Goal: Transaction & Acquisition: Purchase product/service

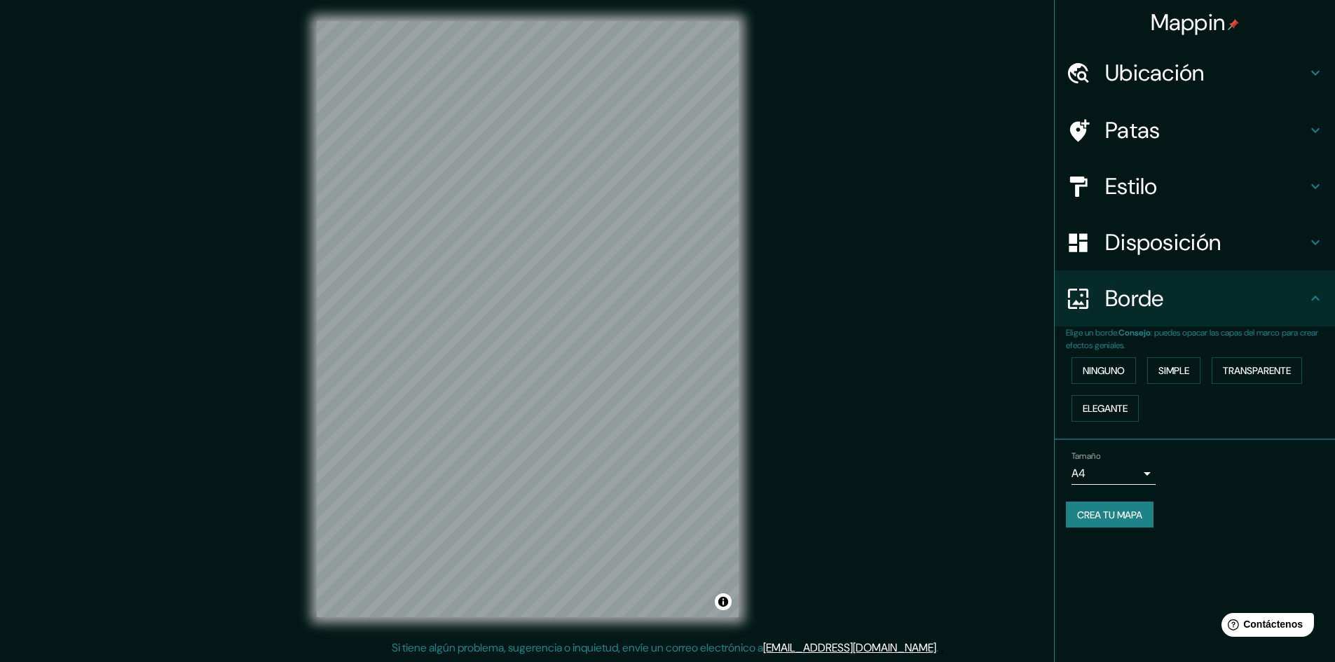
drag, startPoint x: 740, startPoint y: 367, endPoint x: 844, endPoint y: 429, distance: 121.0
click at [844, 429] on div "Mappin Ubicación Manizales, [GEOGRAPHIC_DATA], [GEOGRAPHIC_DATA] Patas Estilo D…" at bounding box center [667, 331] width 1335 height 664
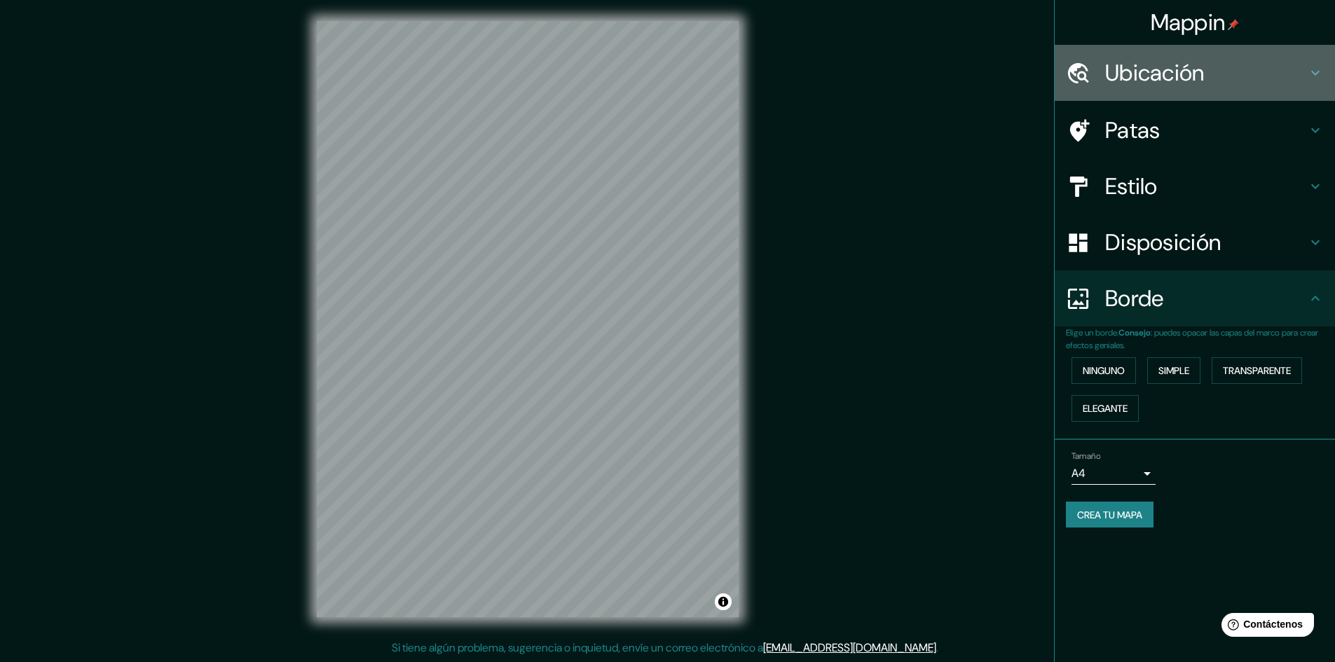
click at [1220, 81] on h4 "Ubicación" at bounding box center [1206, 73] width 202 height 28
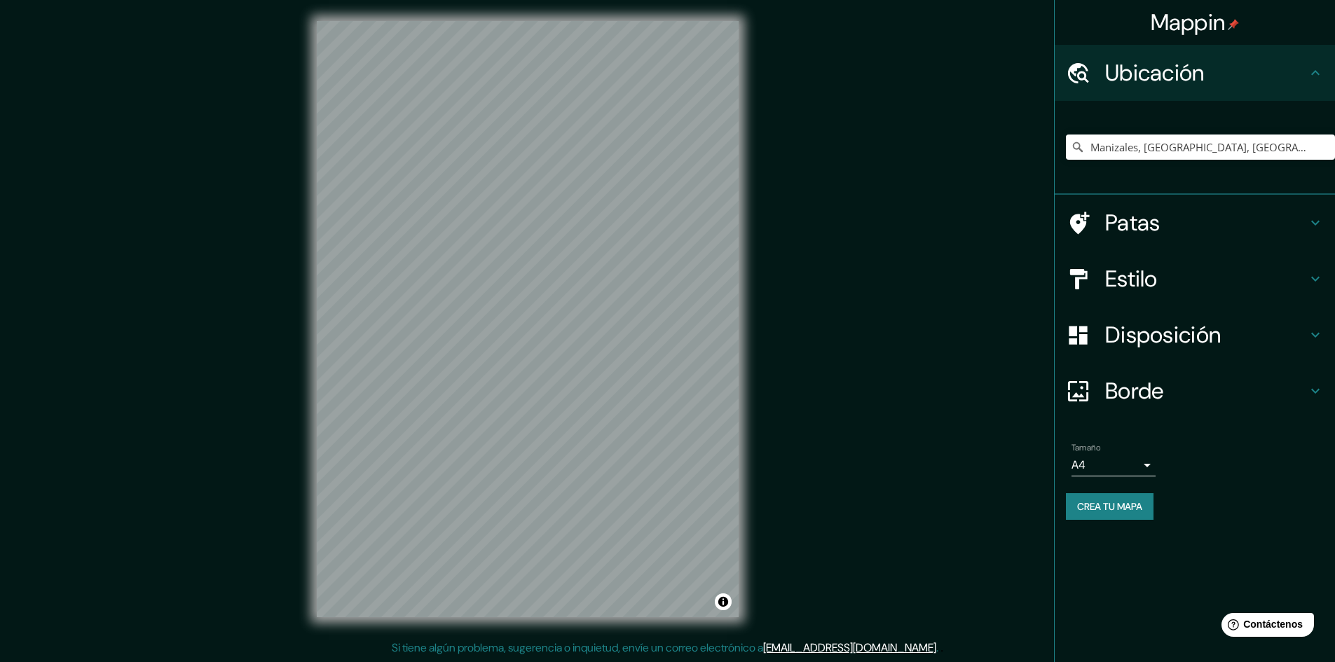
click at [1213, 290] on h4 "Estilo" at bounding box center [1206, 279] width 202 height 28
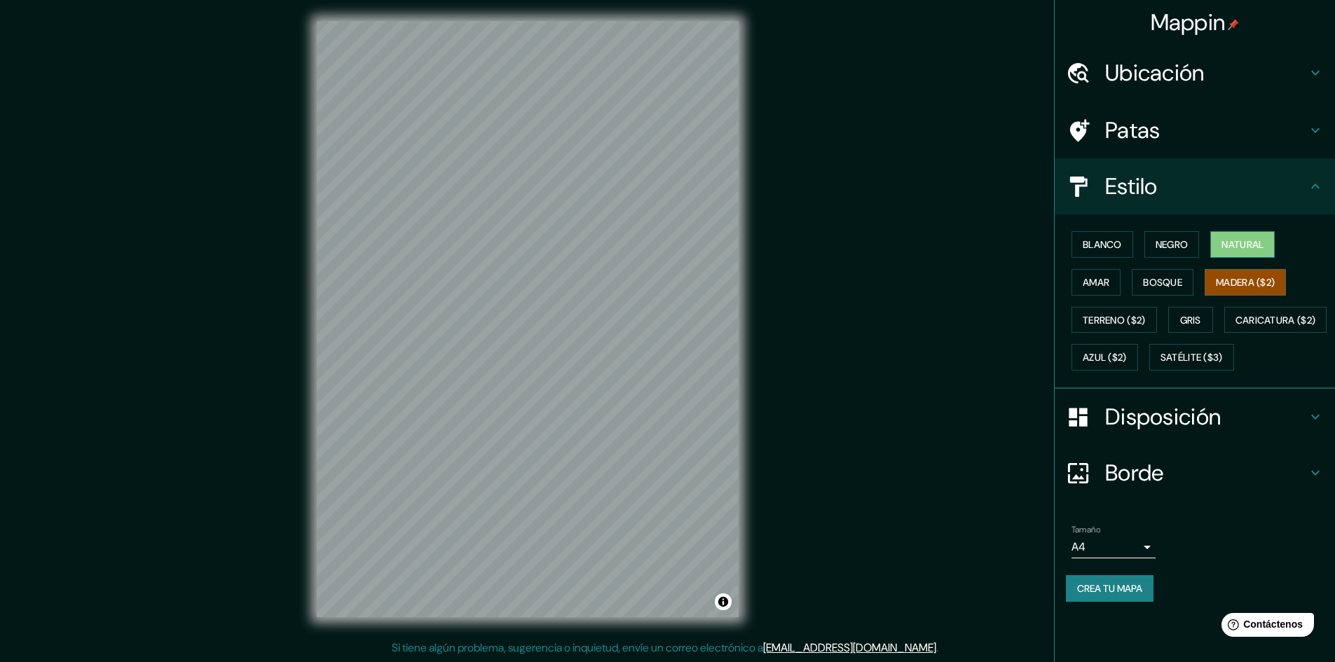
click at [1238, 246] on font "Natural" at bounding box center [1243, 244] width 42 height 13
click at [1159, 284] on font "Bosque" at bounding box center [1162, 282] width 39 height 13
click at [1254, 279] on font "Madera ($2)" at bounding box center [1245, 282] width 59 height 13
click at [1208, 133] on h4 "Patas" at bounding box center [1206, 130] width 202 height 28
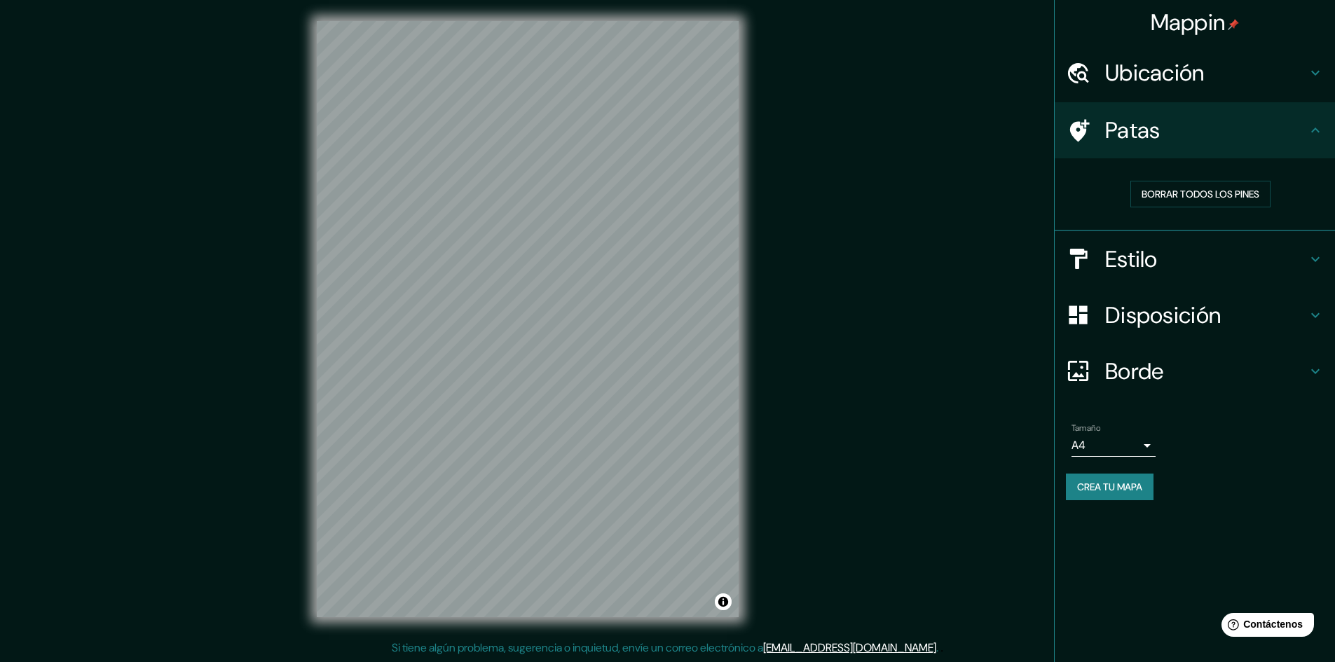
click at [1209, 134] on h4 "Patas" at bounding box center [1206, 130] width 202 height 28
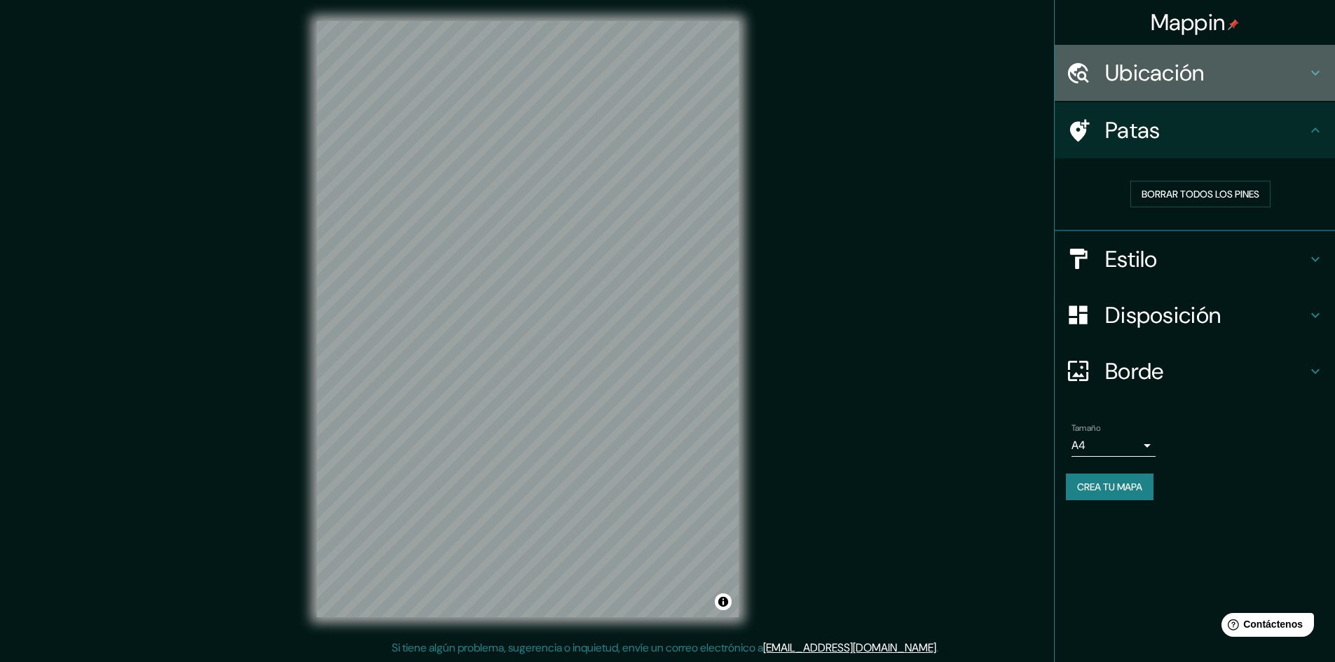
click at [1203, 76] on font "Ubicación" at bounding box center [1155, 72] width 100 height 29
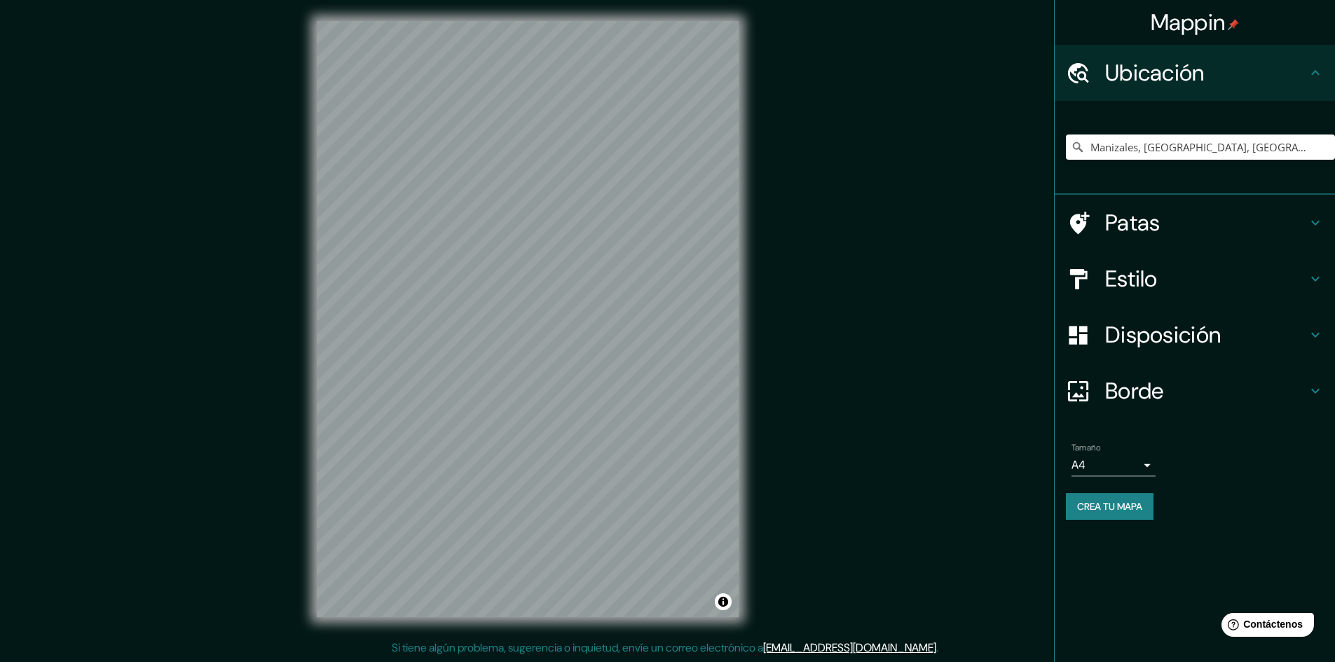
click at [980, 165] on div "Mappin Ubicación Manizales, [GEOGRAPHIC_DATA], [GEOGRAPHIC_DATA] Patas Estilo D…" at bounding box center [667, 331] width 1335 height 664
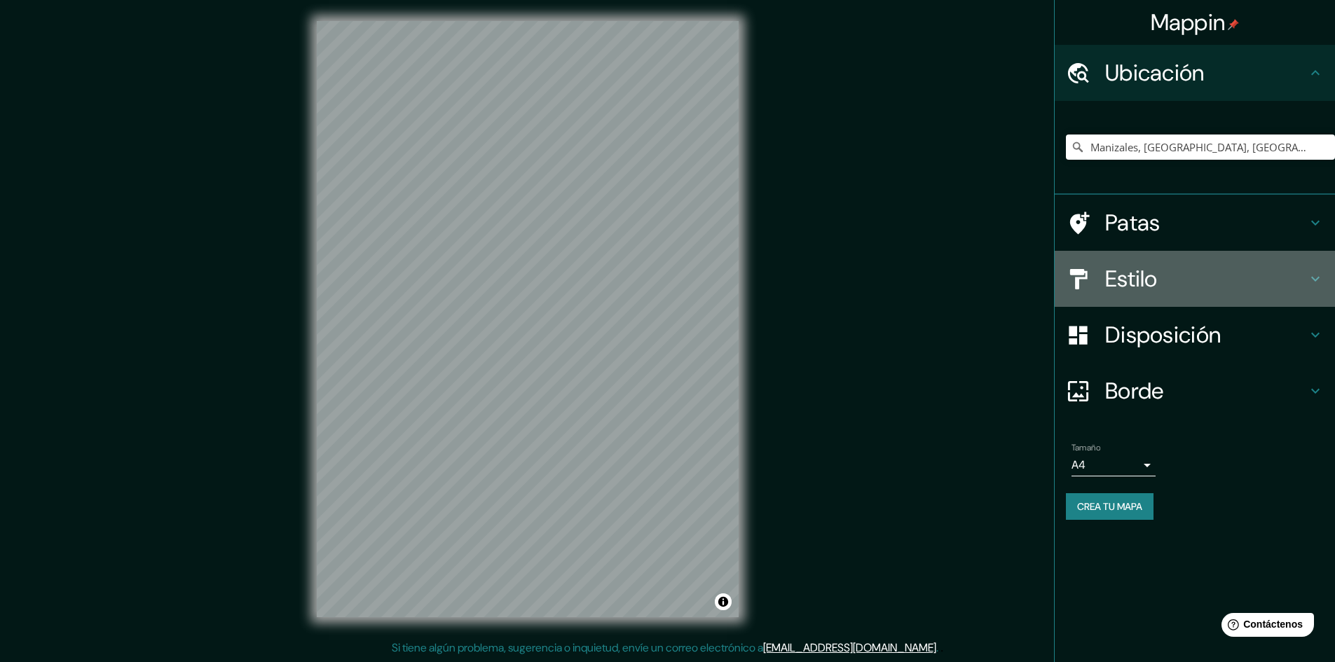
click at [1220, 261] on div "Estilo" at bounding box center [1195, 279] width 280 height 56
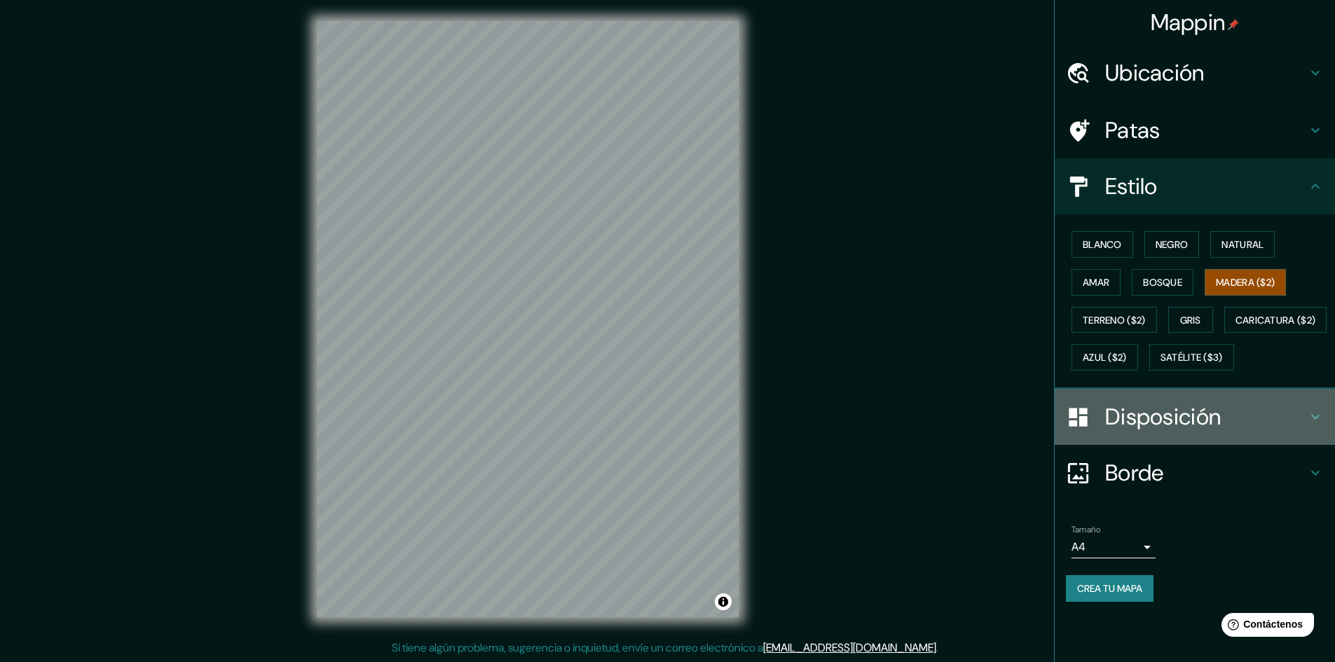
click at [1194, 432] on font "Disposición" at bounding box center [1163, 416] width 116 height 29
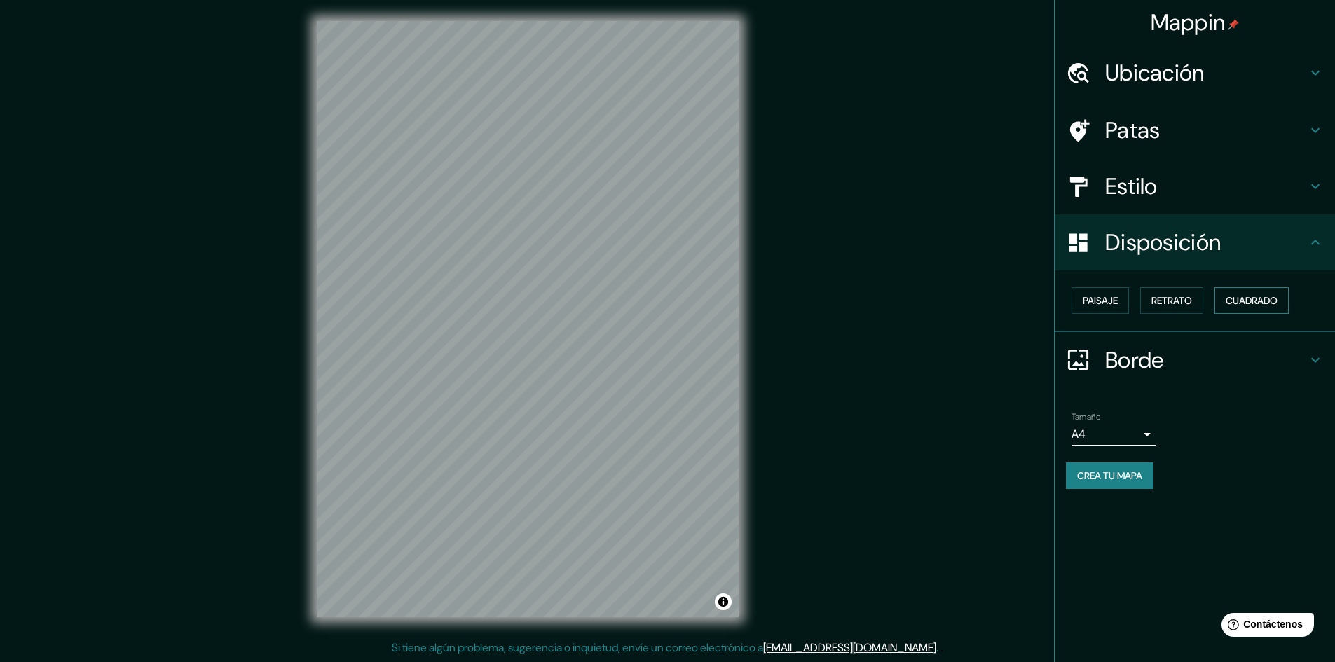
click at [1260, 297] on font "Cuadrado" at bounding box center [1252, 300] width 52 height 13
